Goal: Task Accomplishment & Management: Use online tool/utility

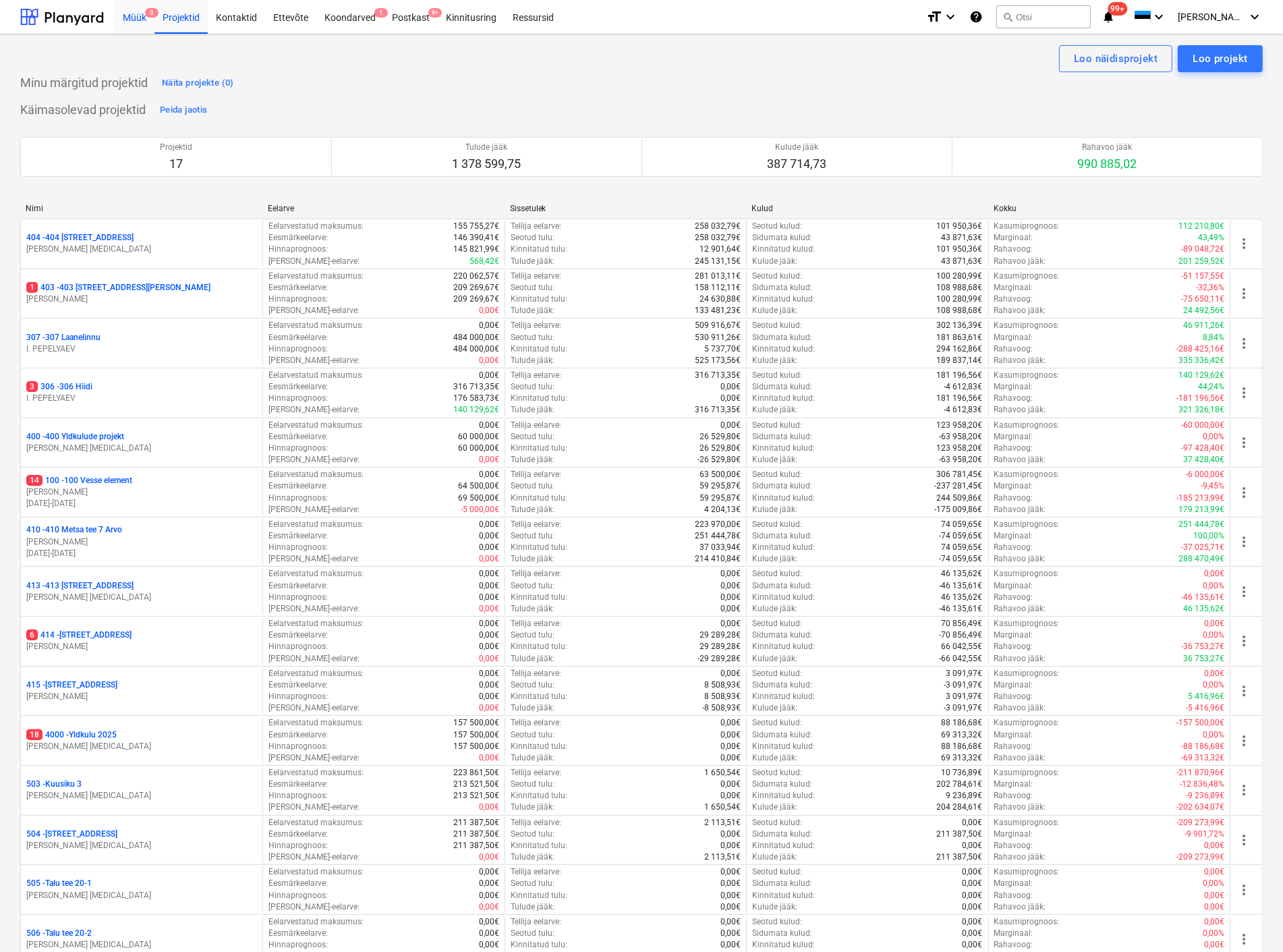
click at [130, 17] on div "Müük 3" at bounding box center [134, 16] width 40 height 34
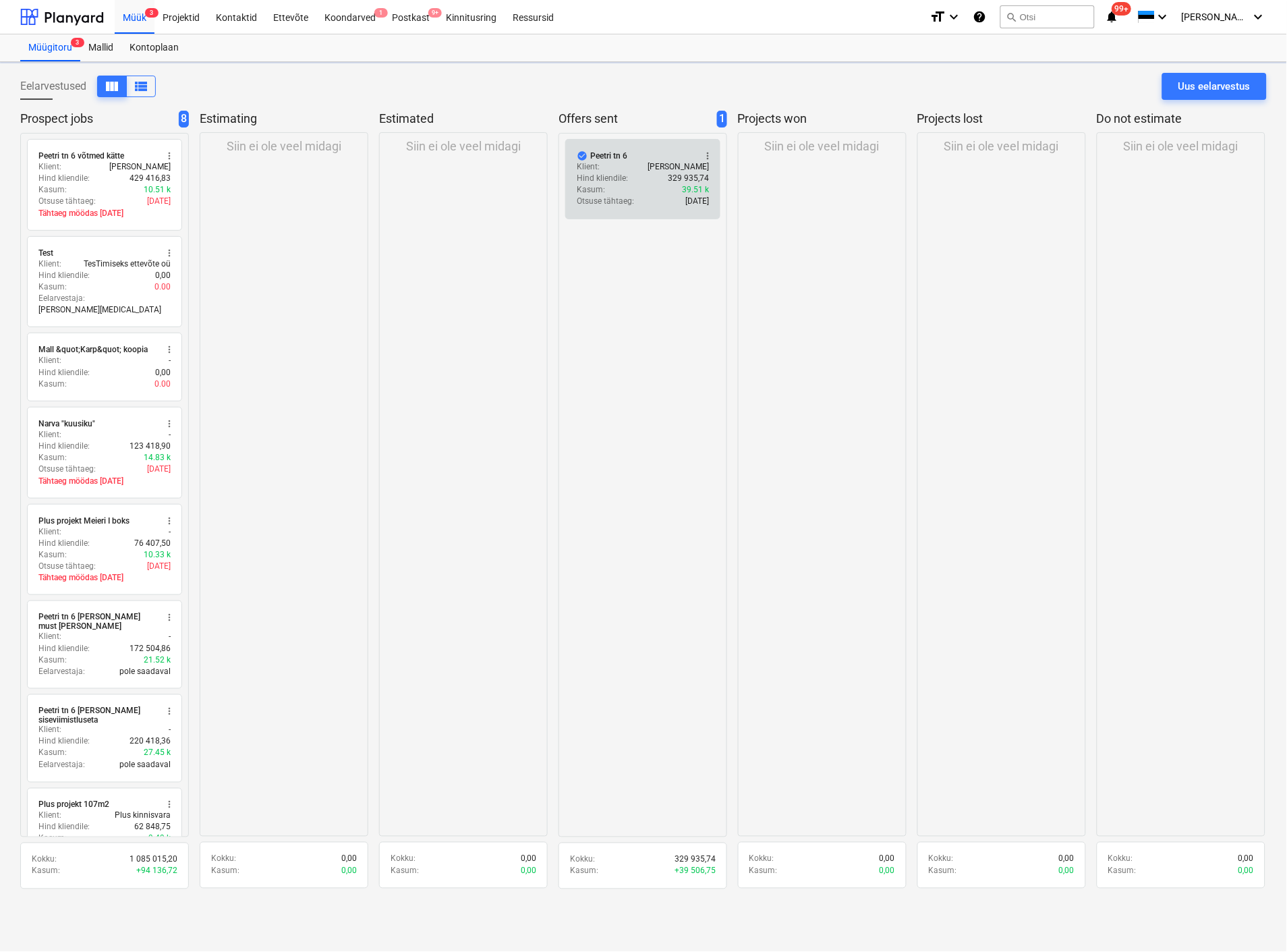
click at [606, 171] on div "Klient : [PERSON_NAME]" at bounding box center [642, 167] width 132 height 11
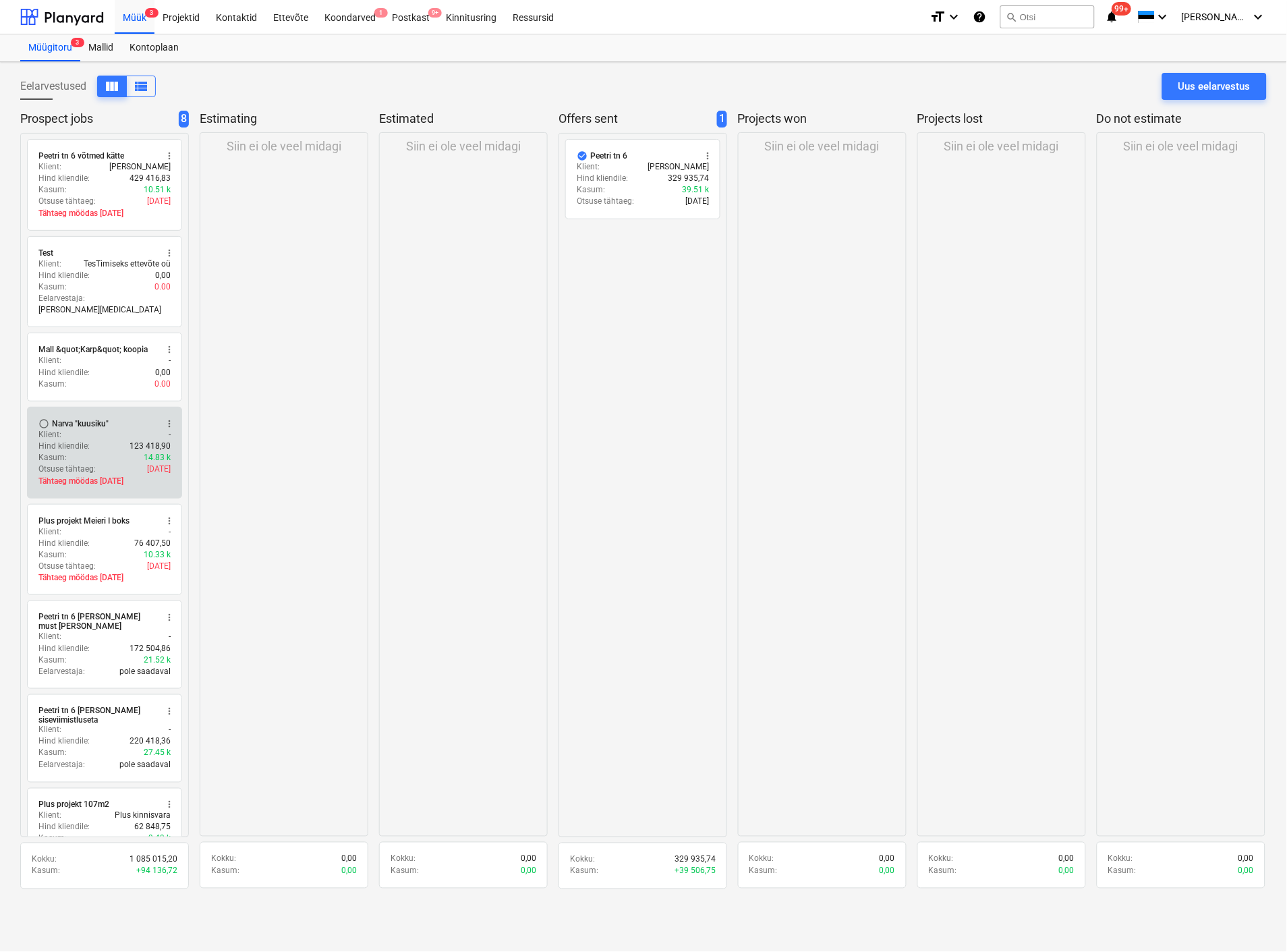
click at [86, 429] on div "Klient : -" at bounding box center [105, 435] width 132 height 11
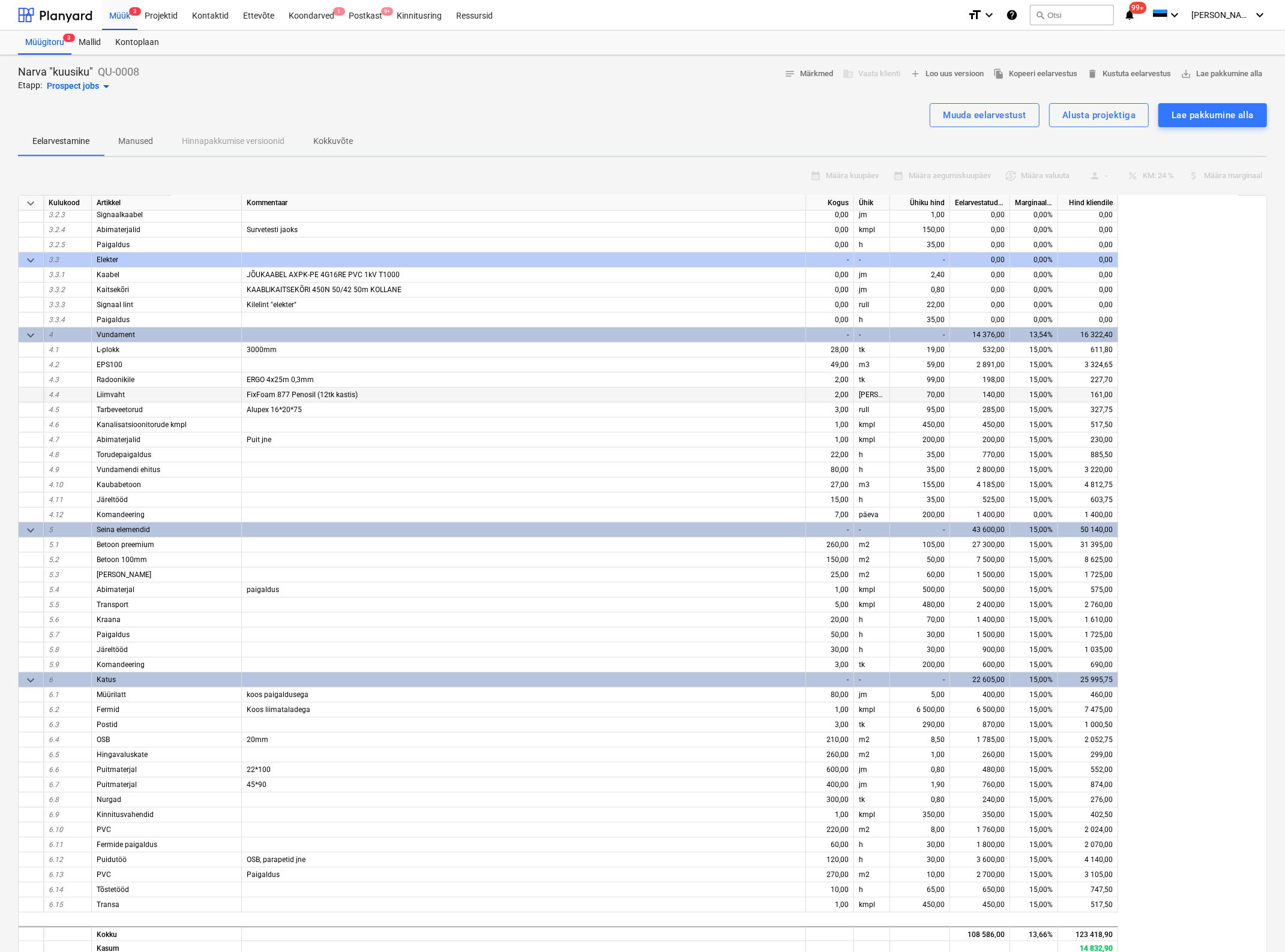
scroll to position [333, 0]
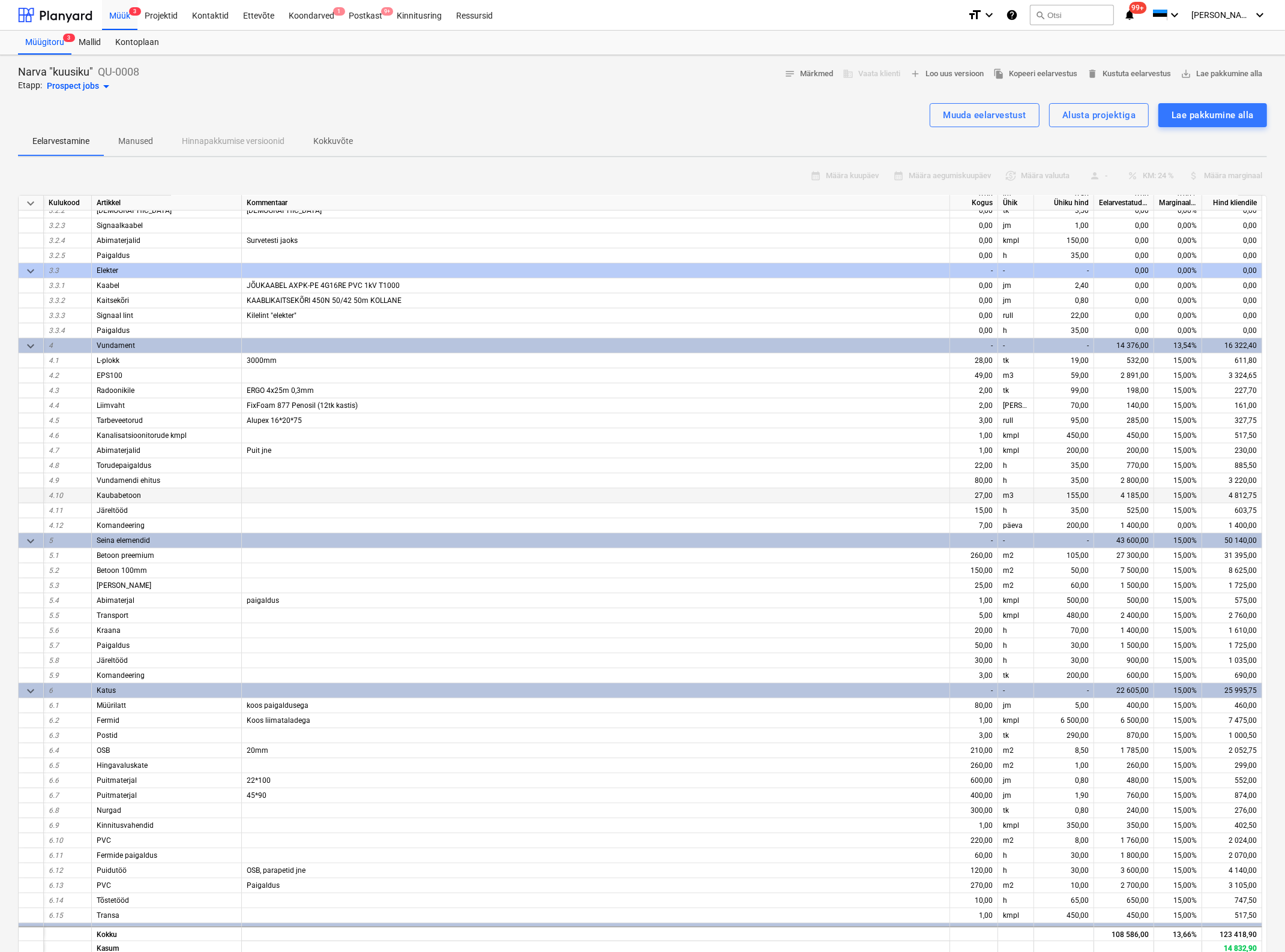
drag, startPoint x: 780, startPoint y: 503, endPoint x: 933, endPoint y: 482, distance: 154.4
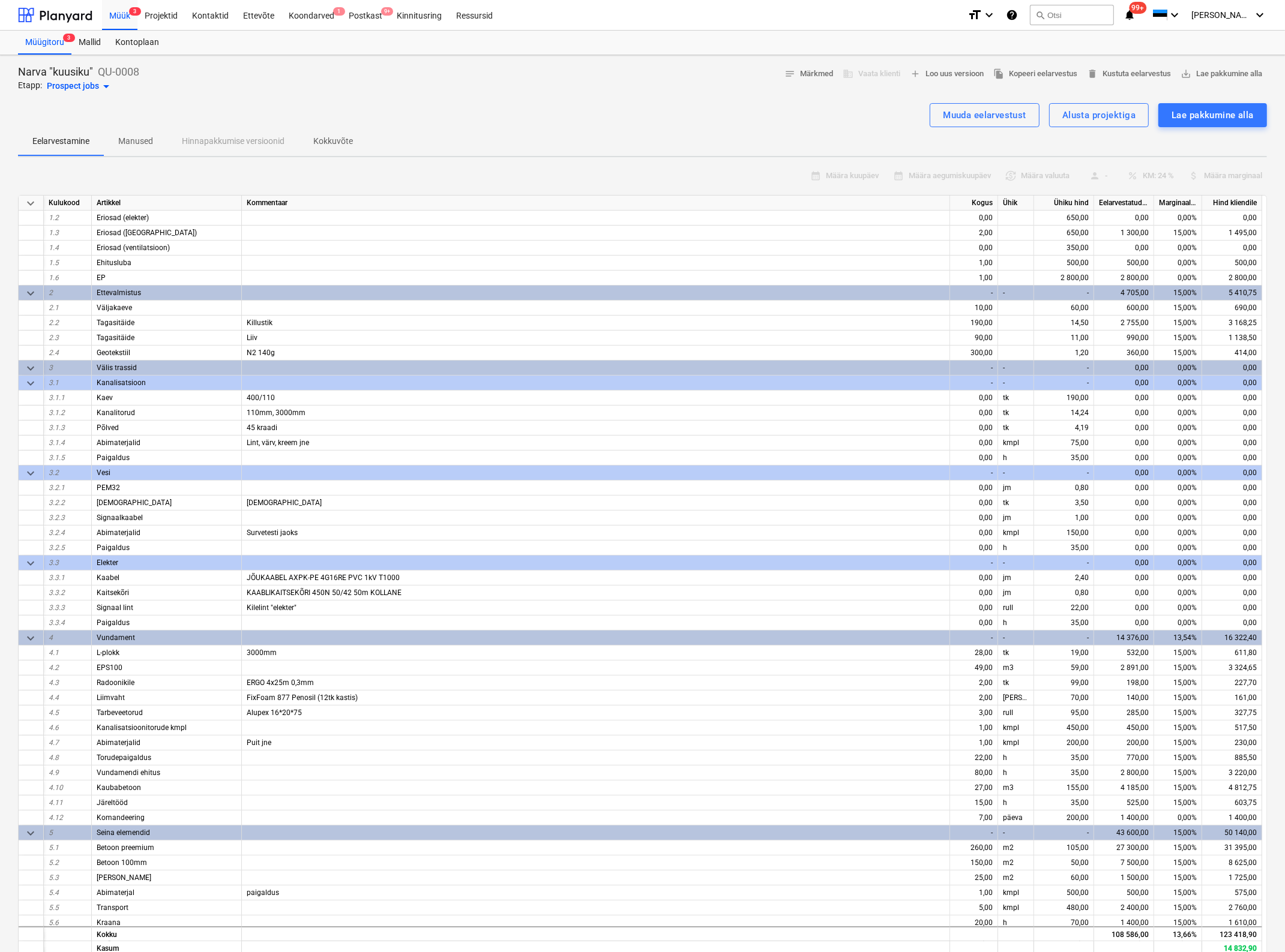
scroll to position [0, 0]
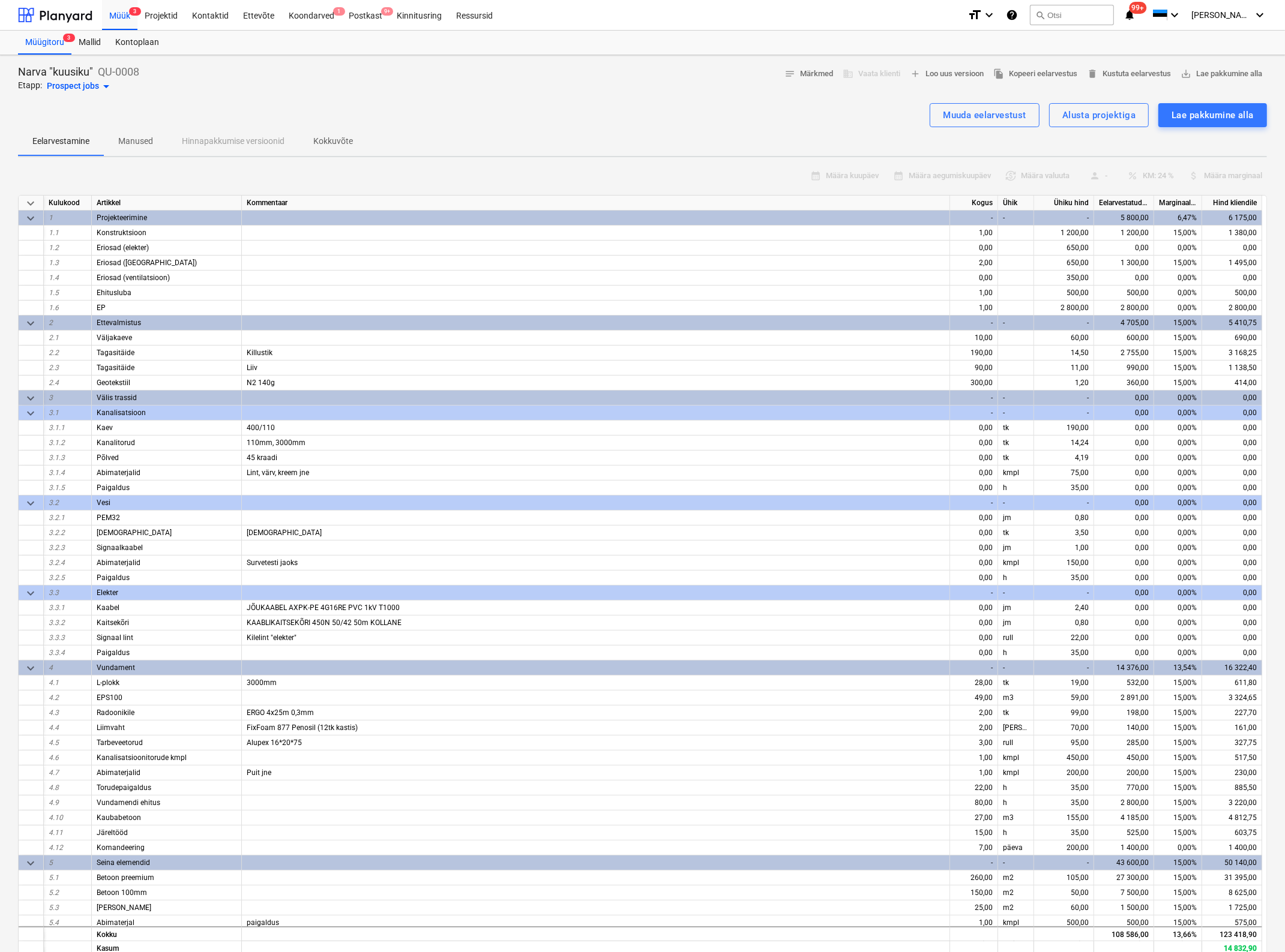
click at [149, 135] on p "Manused" at bounding box center [136, 141] width 35 height 12
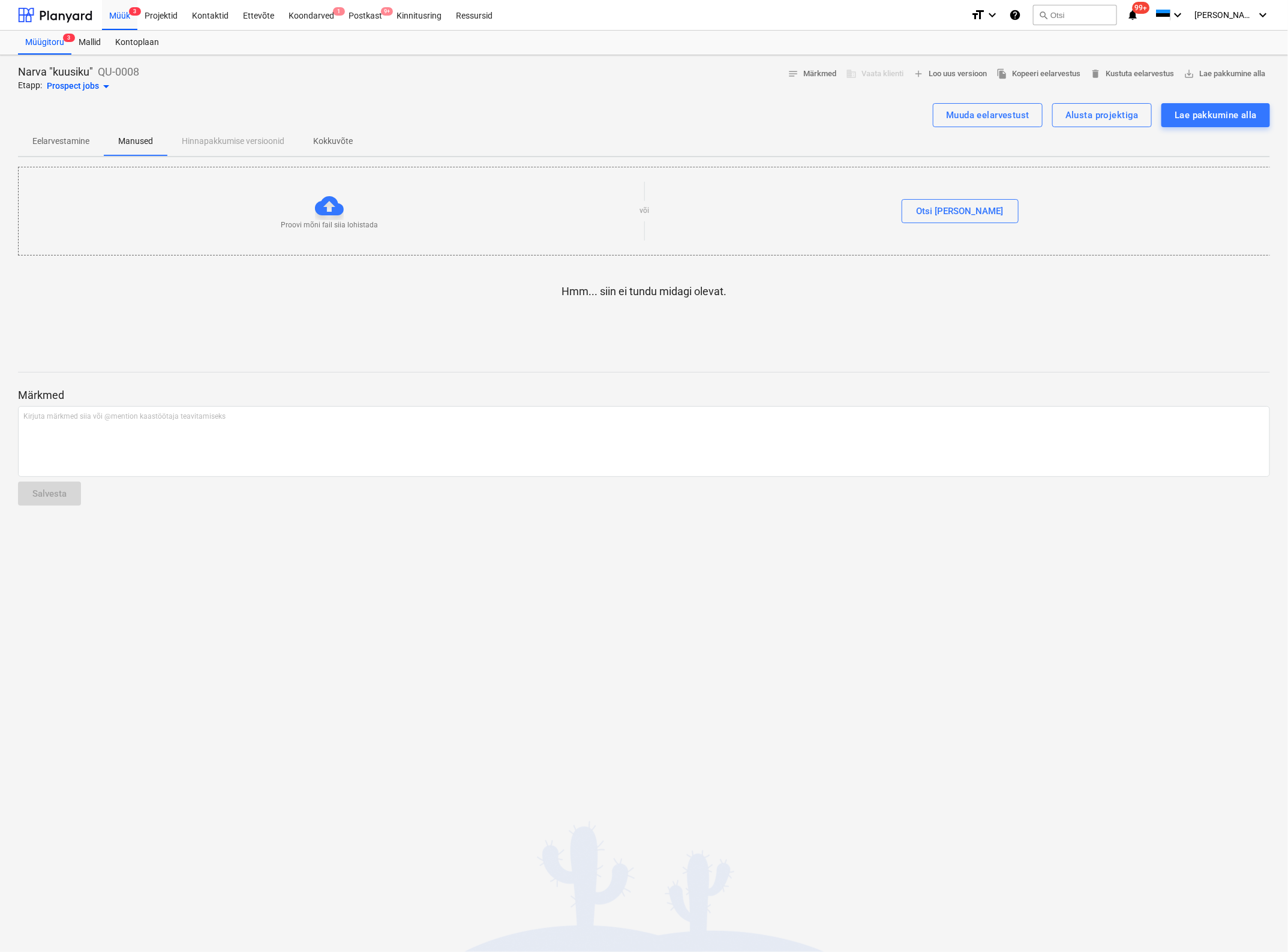
click at [61, 136] on p "Eelarvestamine" at bounding box center [60, 141] width 57 height 12
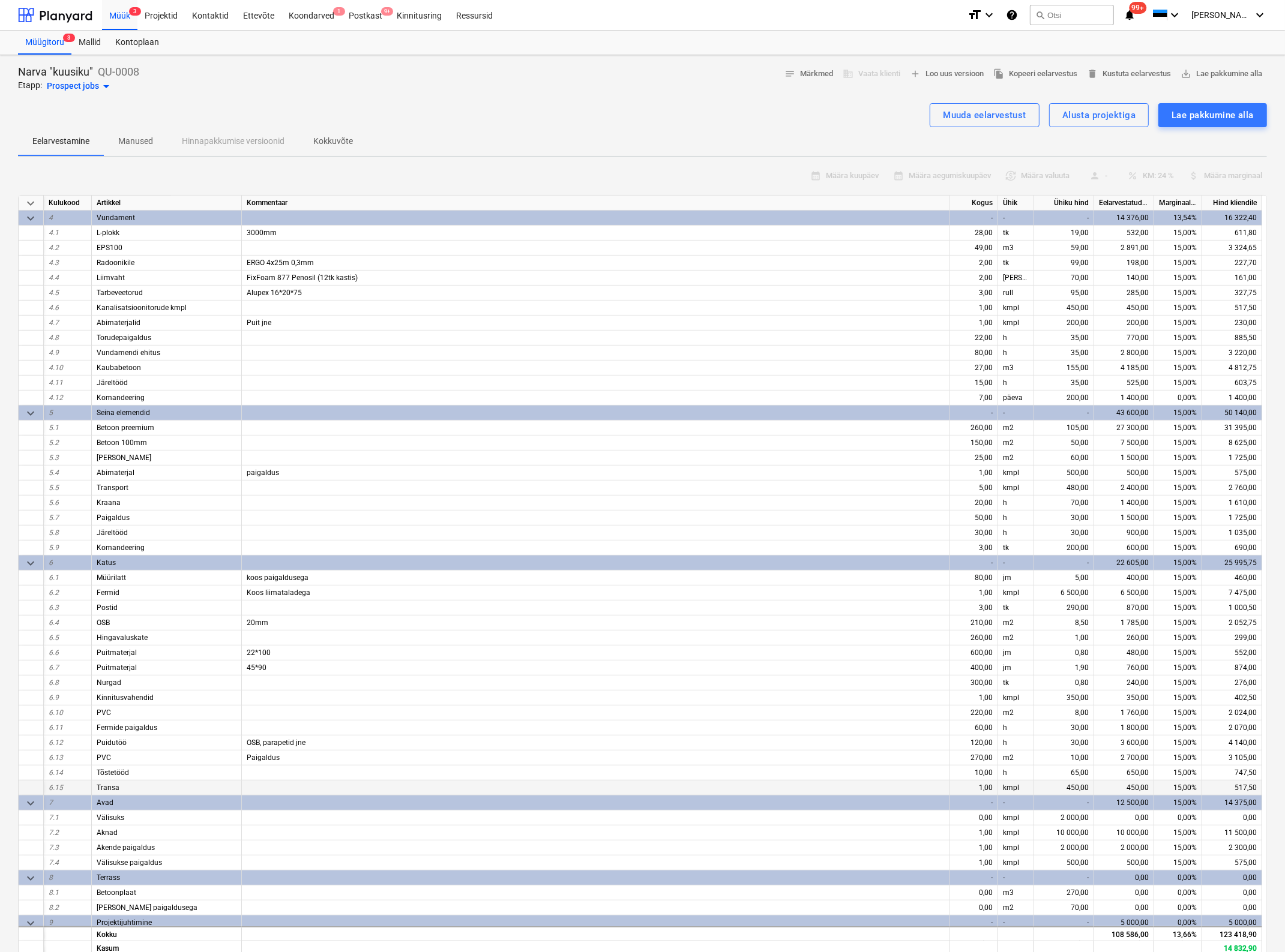
scroll to position [484, 0]
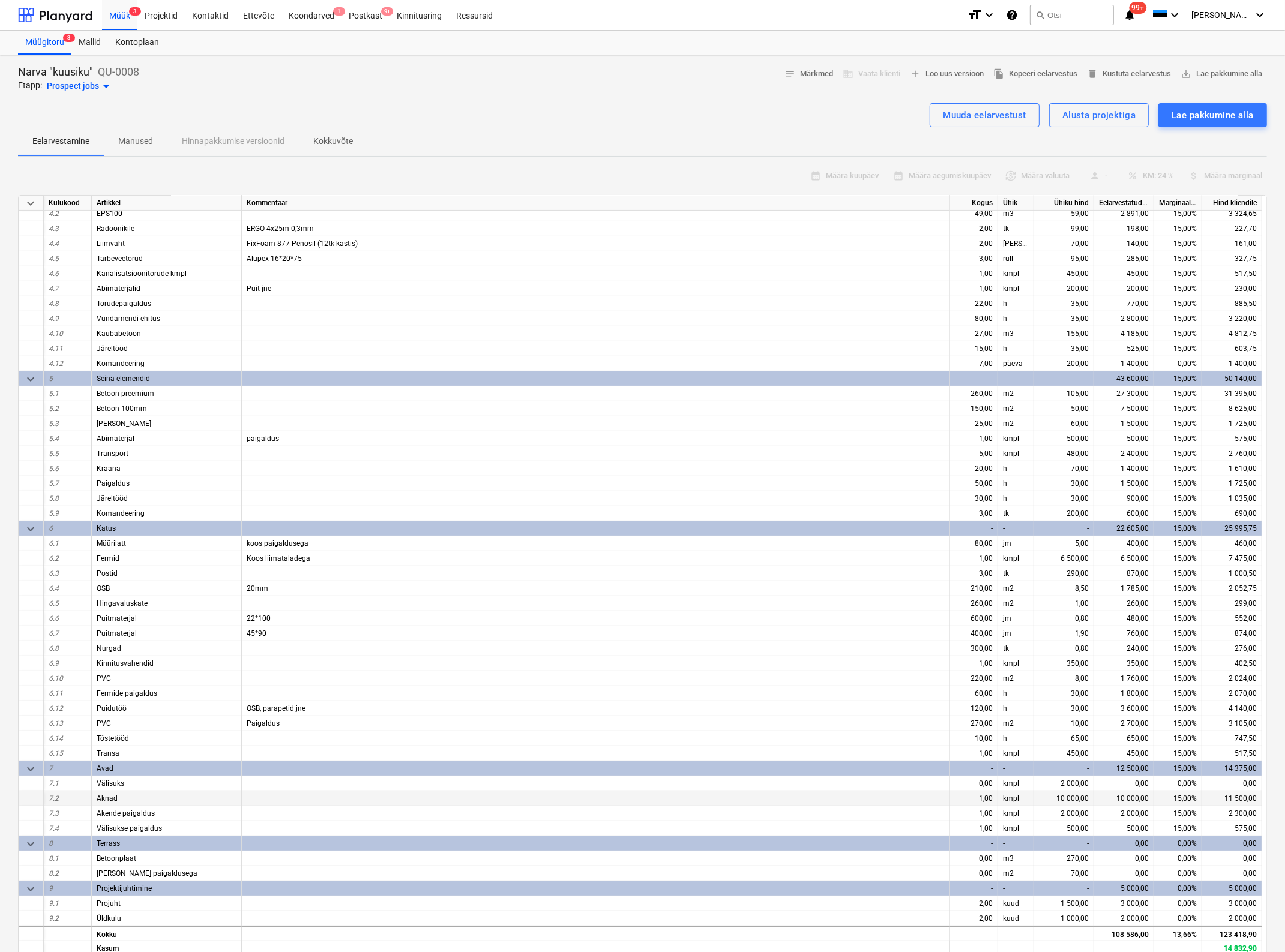
click at [989, 799] on div "1,00" at bounding box center [974, 799] width 48 height 15
click at [972, 113] on div "Muuda eelarvestust" at bounding box center [985, 115] width 83 height 16
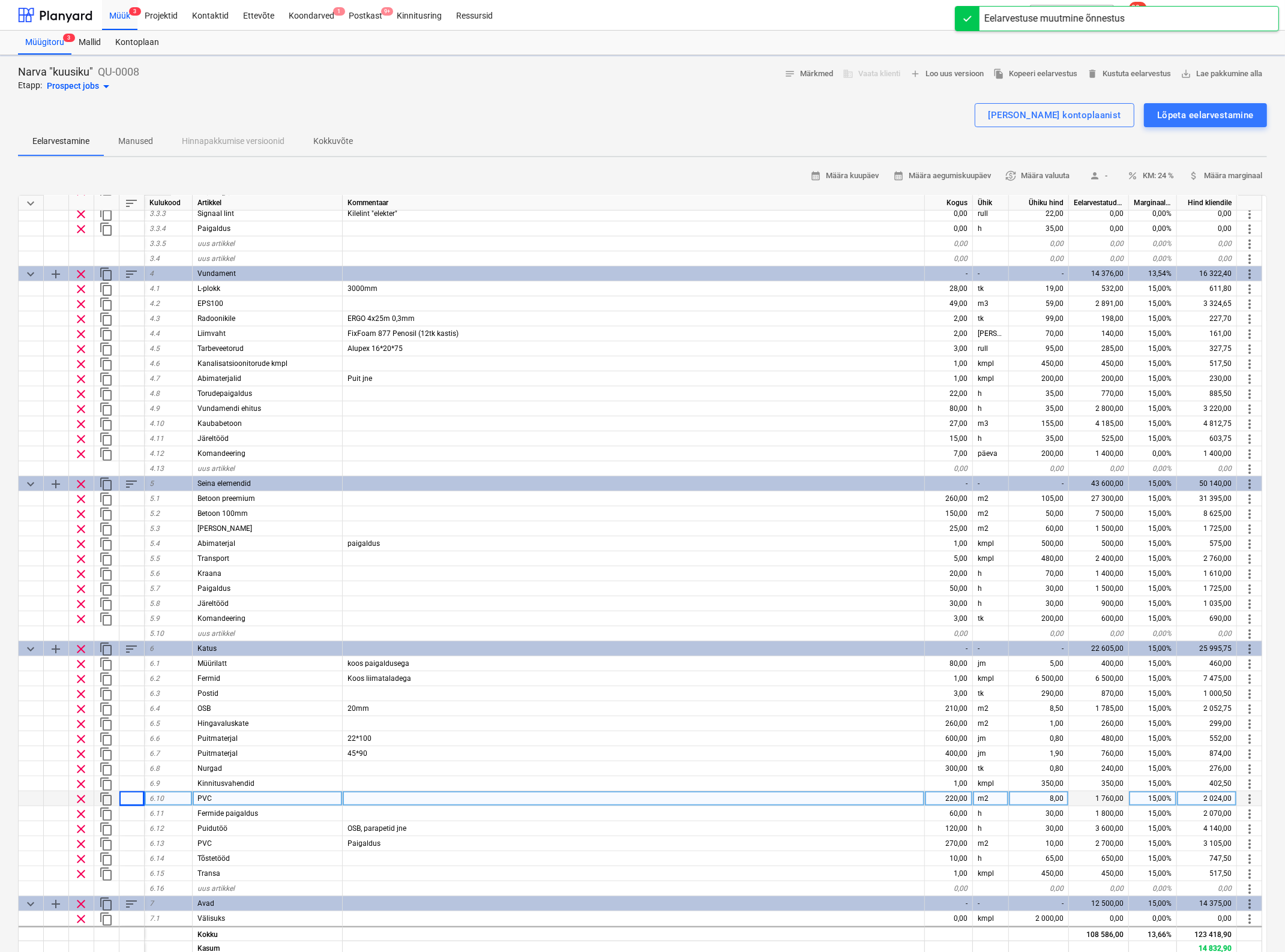
type textarea "x"
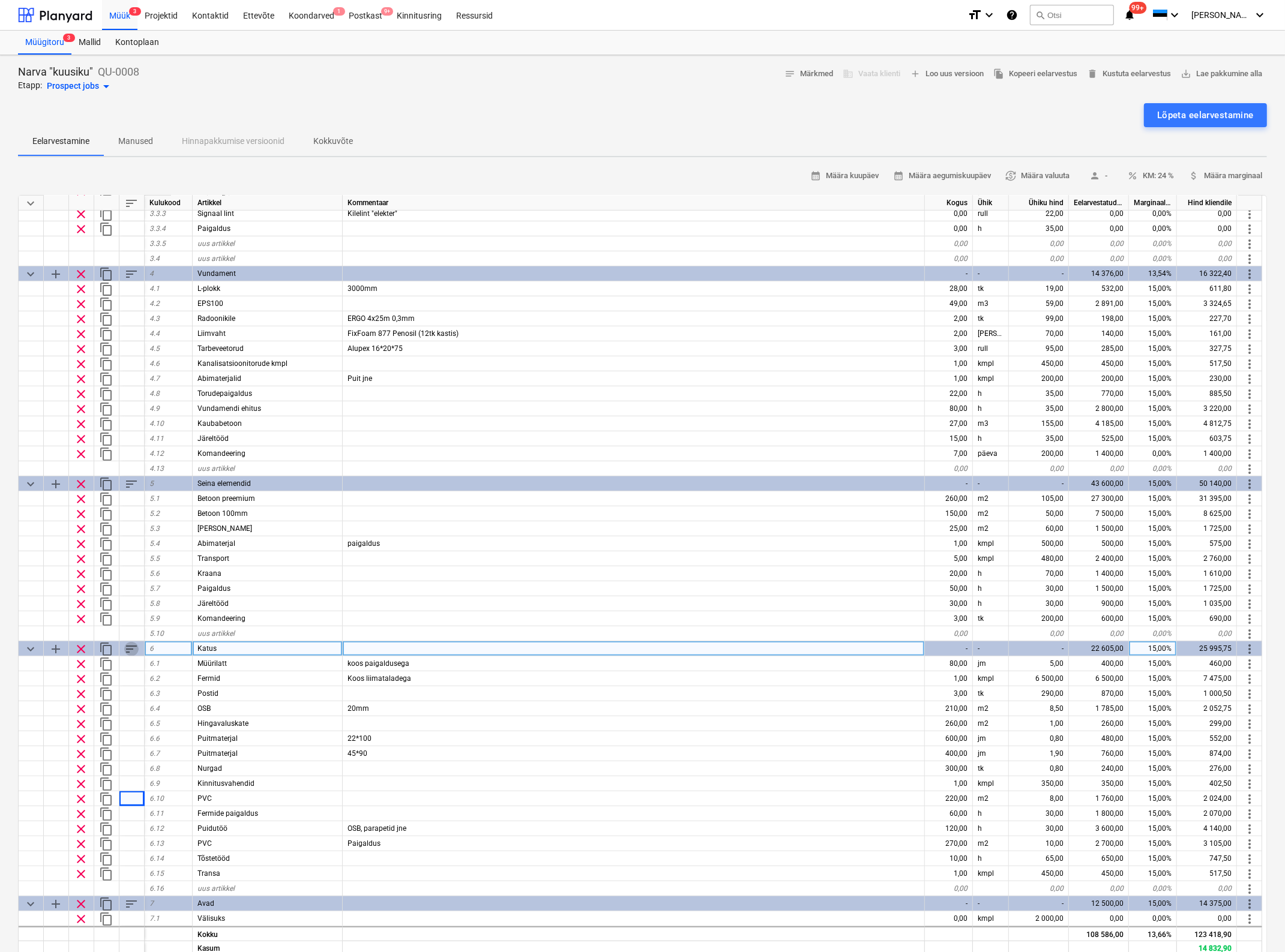
click at [127, 648] on span "sort" at bounding box center [132, 649] width 15 height 15
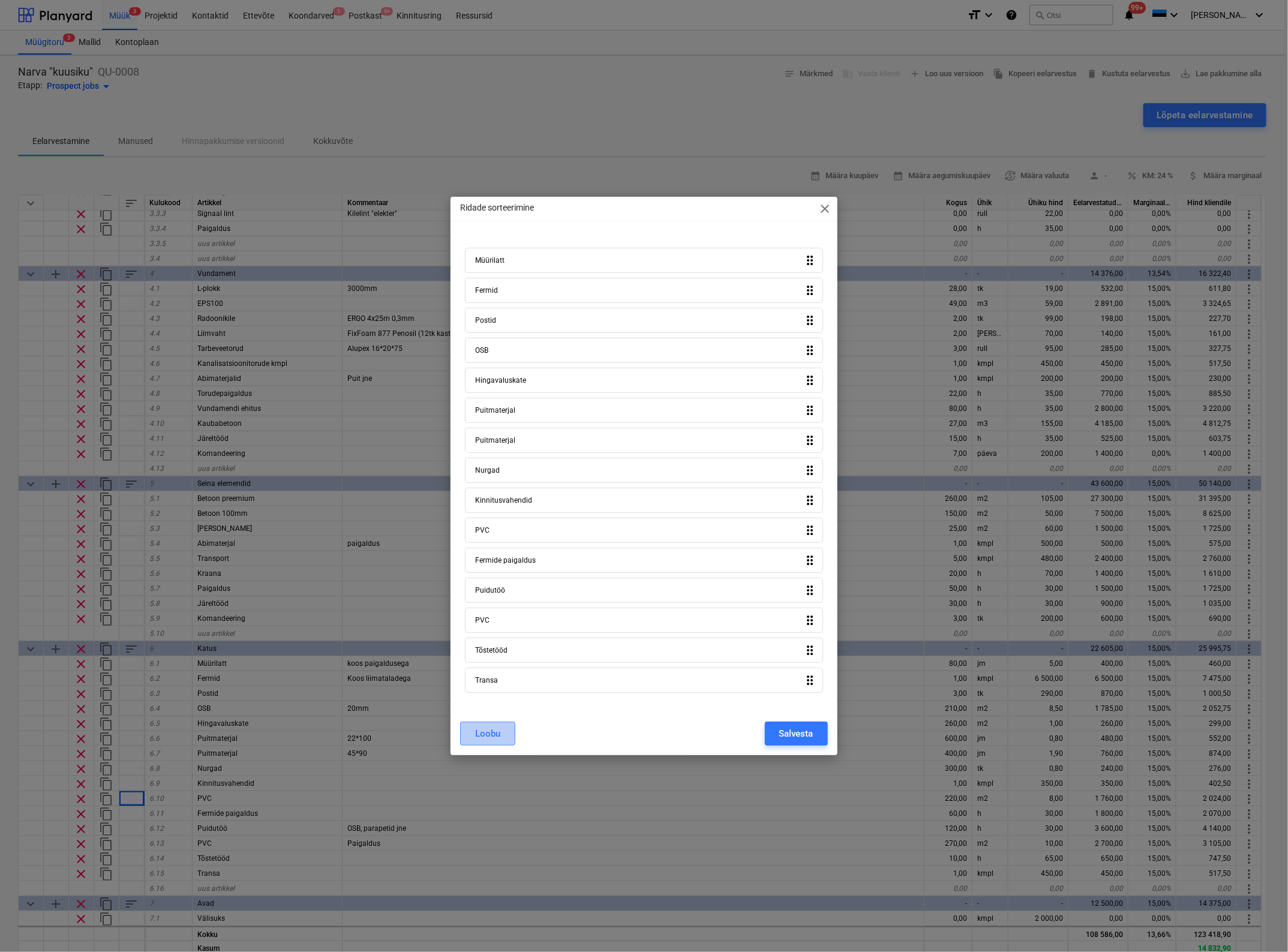
click at [501, 732] on button "Loobu" at bounding box center [487, 733] width 55 height 24
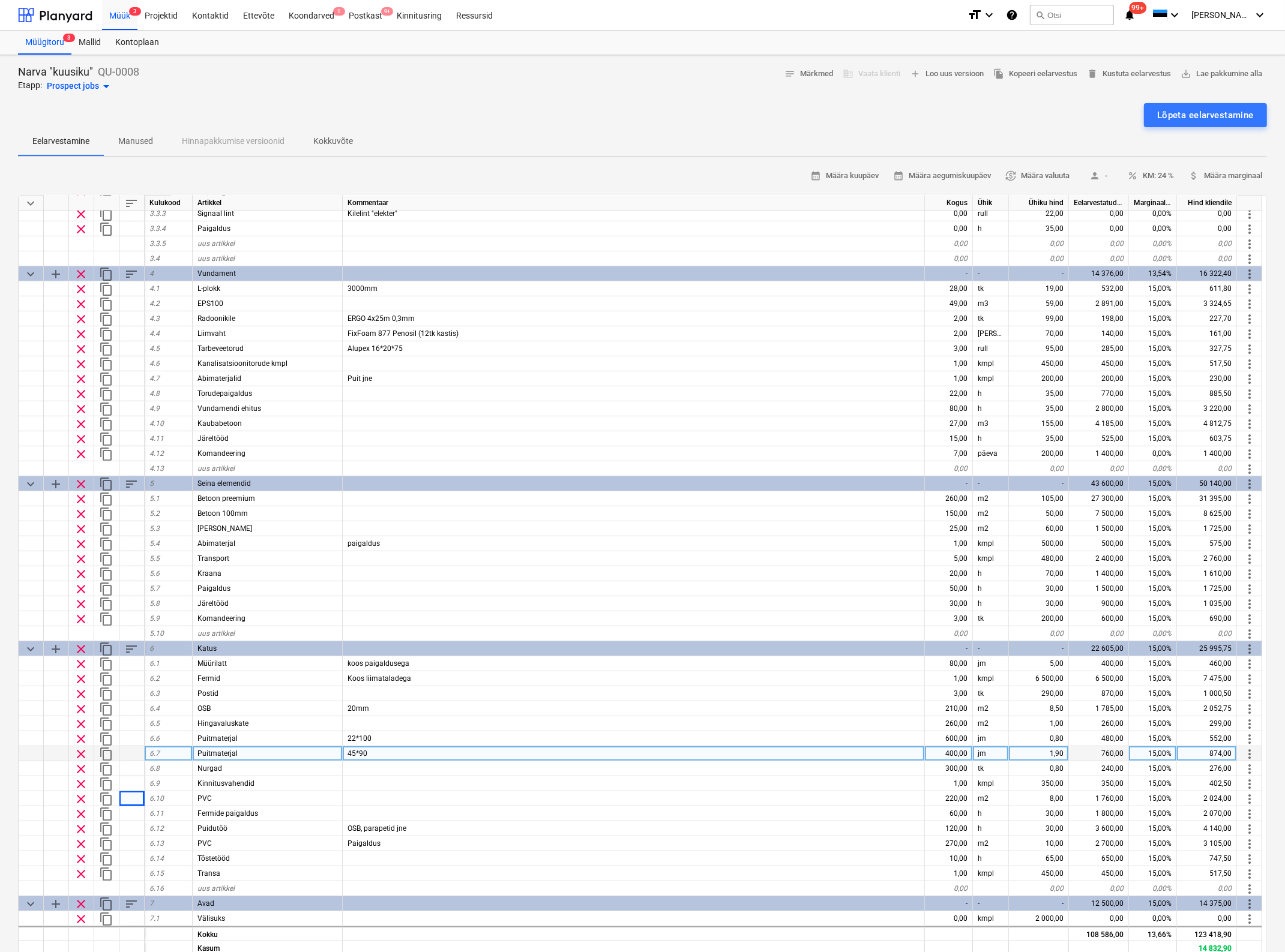
click at [875, 746] on div "45*90" at bounding box center [633, 754] width 582 height 15
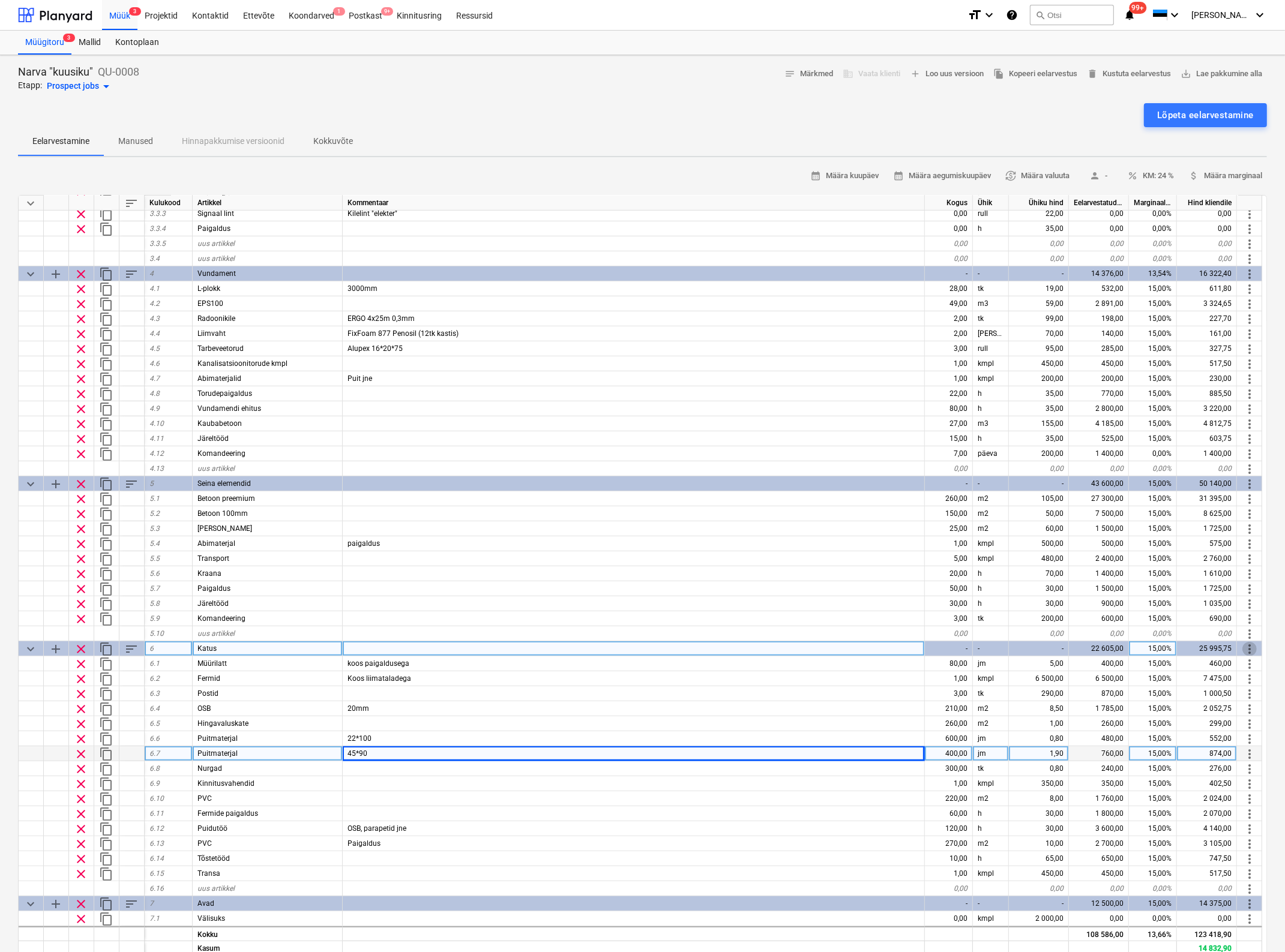
click at [1145, 643] on span "more_vert" at bounding box center [1250, 649] width 15 height 15
click at [1145, 643] on li "Teisalda reaüksus kohta" at bounding box center [1217, 648] width 123 height 28
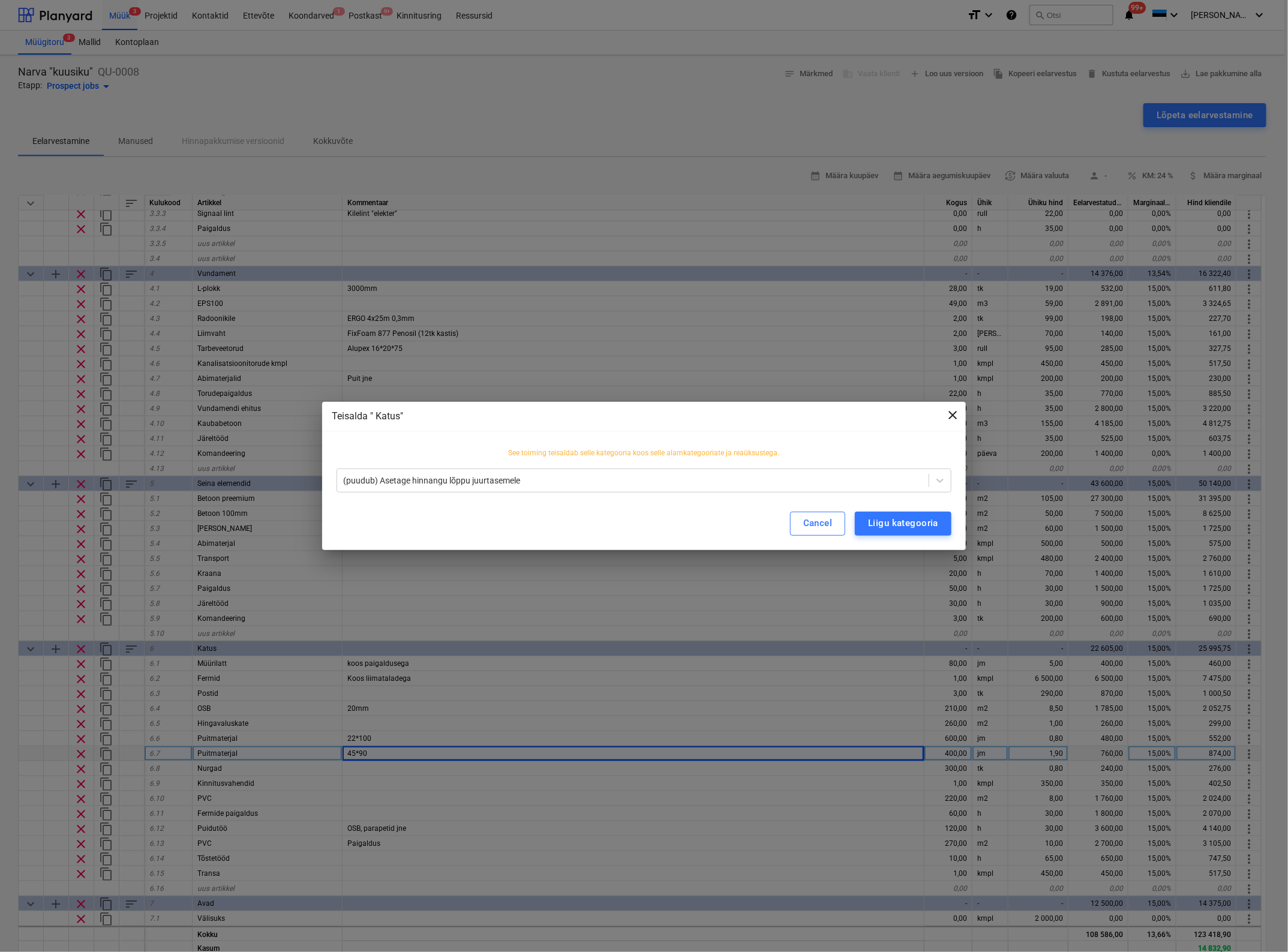
click at [949, 412] on span "close" at bounding box center [952, 416] width 15 height 15
